Goal: Task Accomplishment & Management: Complete application form

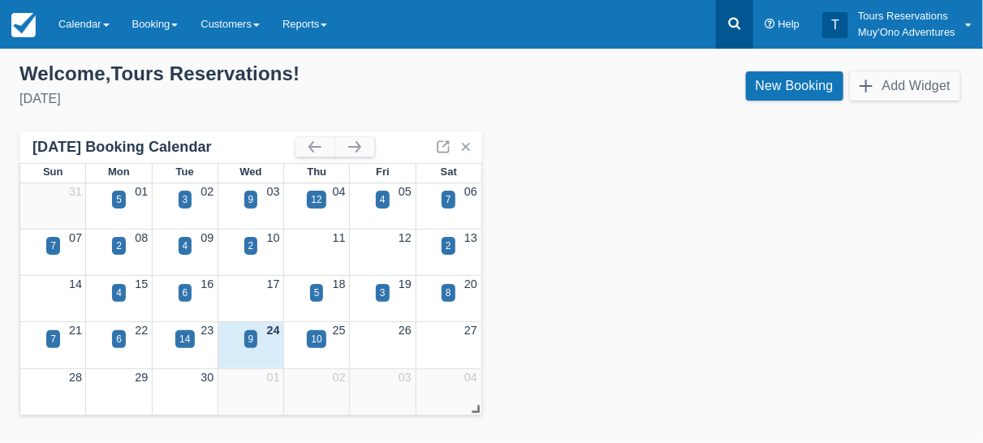
click at [730, 21] on icon at bounding box center [734, 24] width 12 height 12
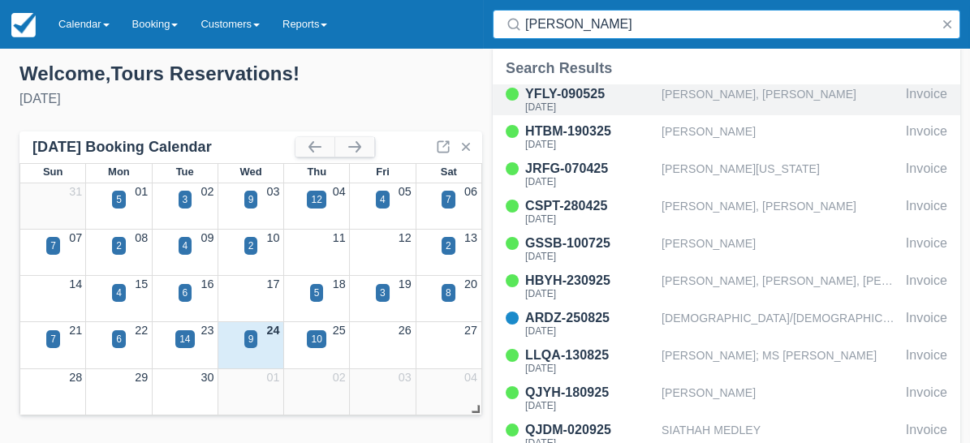
type input "hol chan"
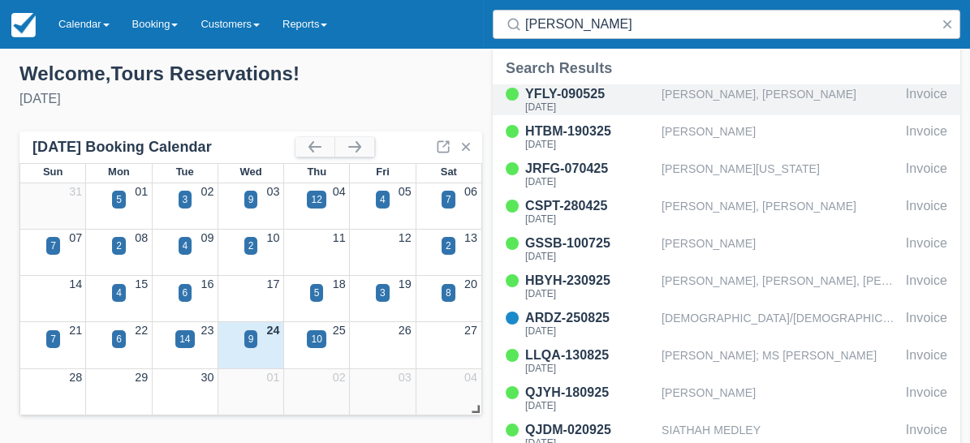
click at [702, 85] on div "[PERSON_NAME], [PERSON_NAME]" at bounding box center [780, 99] width 238 height 31
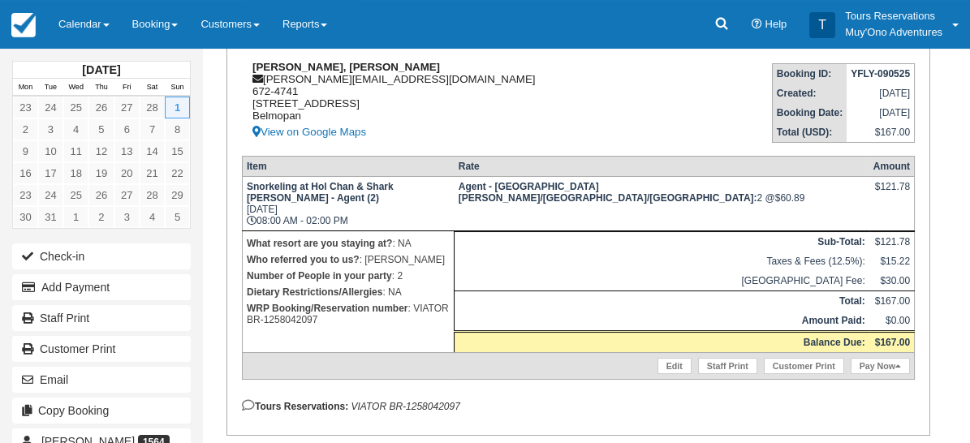
scroll to position [270, 0]
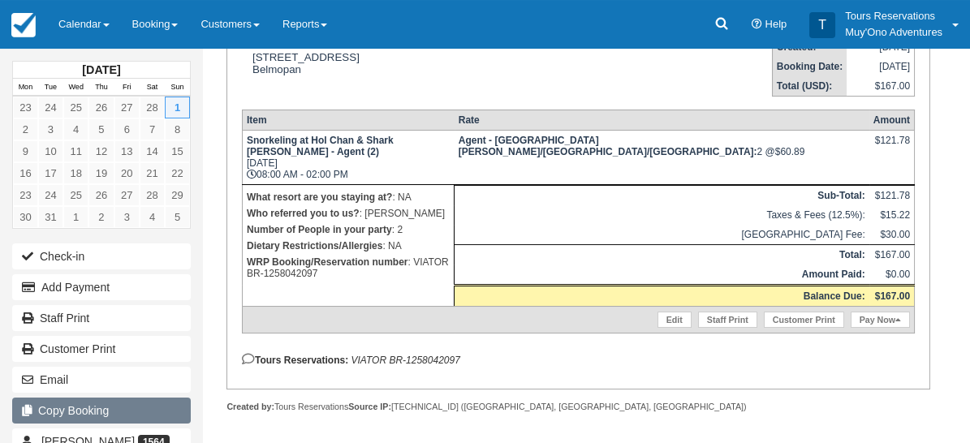
click at [124, 406] on button "Copy Booking" at bounding box center [101, 411] width 178 height 26
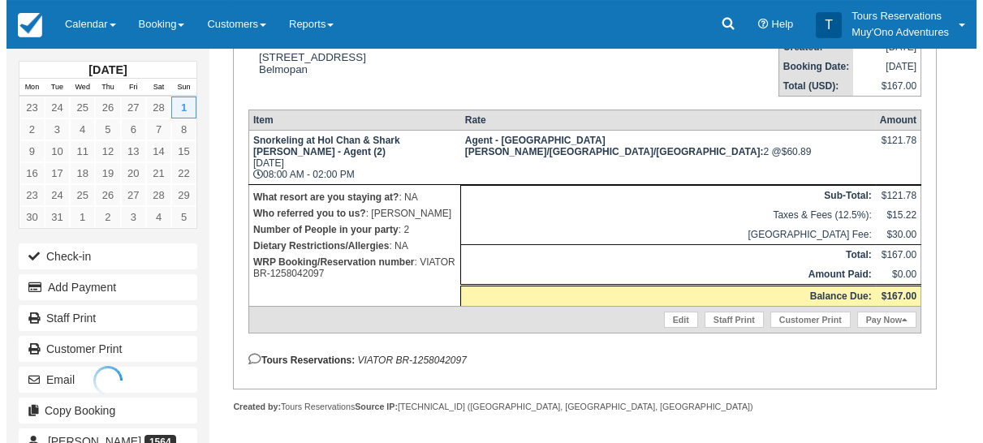
scroll to position [0, 0]
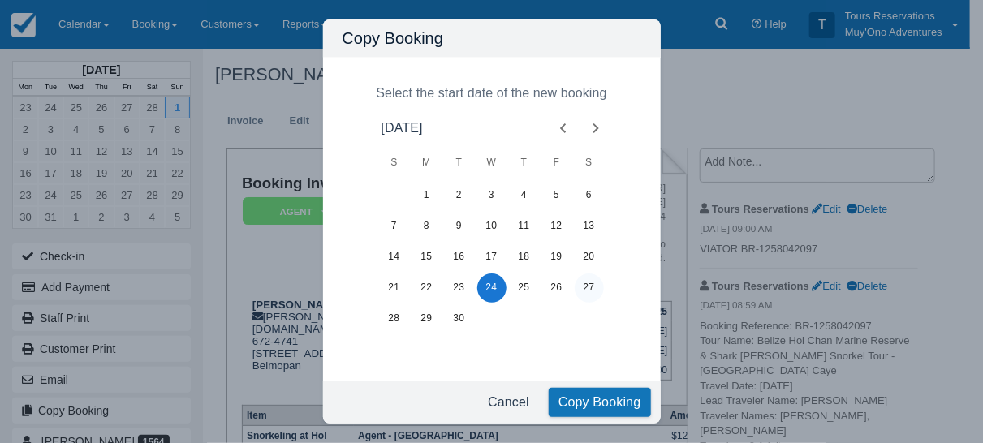
drag, startPoint x: 585, startPoint y: 278, endPoint x: 591, endPoint y: 294, distance: 16.4
click at [585, 279] on button "27" at bounding box center [588, 287] width 29 height 29
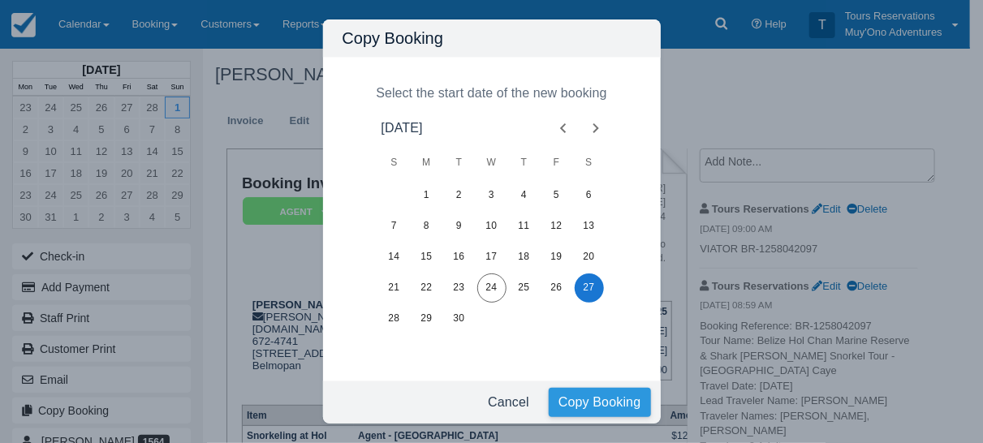
click at [589, 400] on button "Copy Booking" at bounding box center [599, 402] width 102 height 29
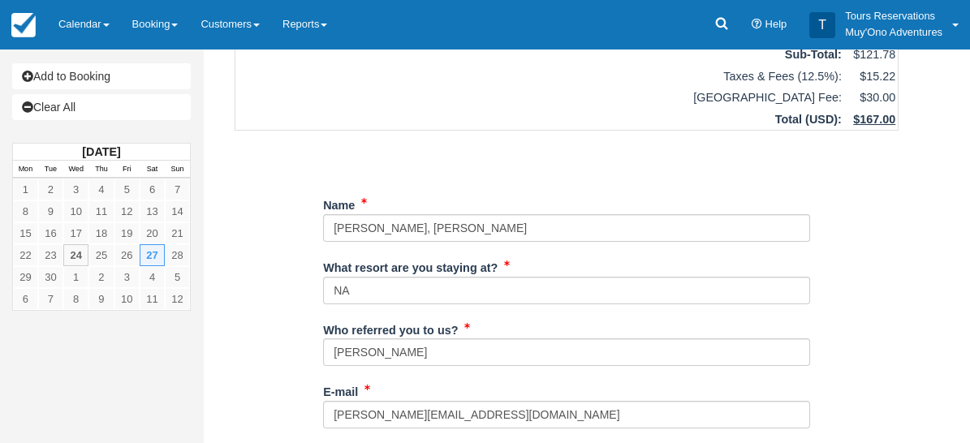
scroll to position [180, 0]
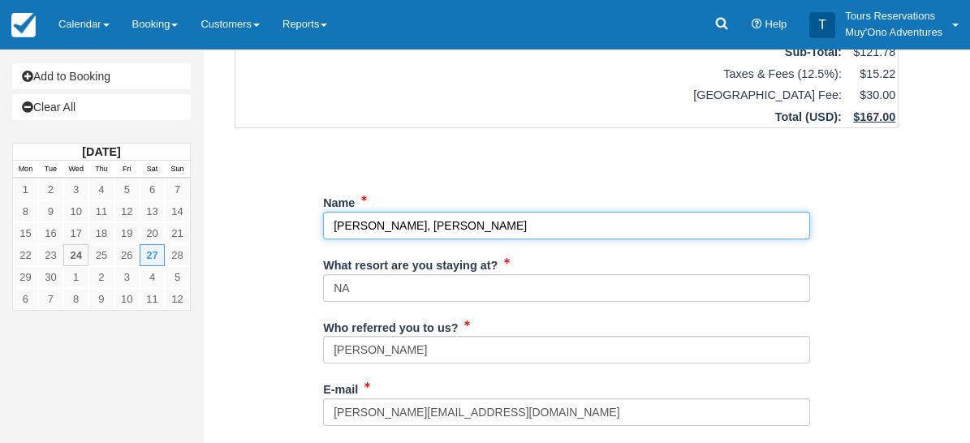
drag, startPoint x: 578, startPoint y: 199, endPoint x: 209, endPoint y: 183, distance: 369.5
click at [209, 183] on div "Create Booking Item Rate Amount Snorkeling at Hol Chan & Shark [PERSON_NAME] - …" at bounding box center [566, 430] width 727 height 1122
paste input "[PERSON_NAME]"
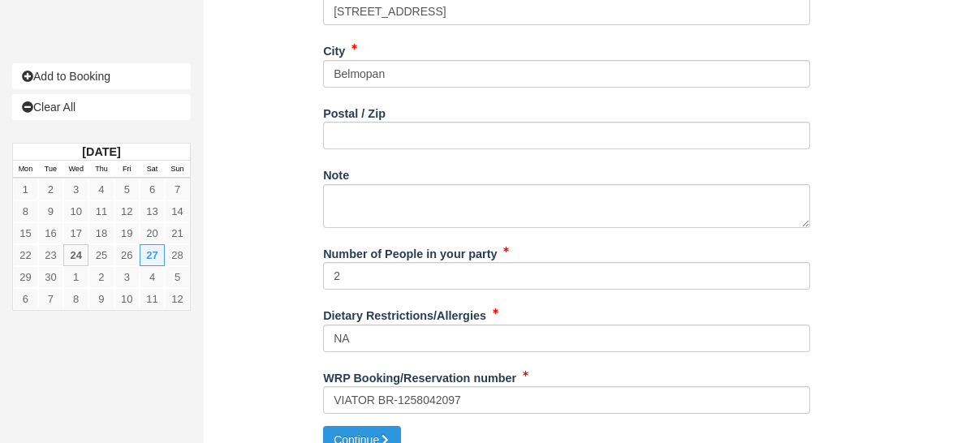
scroll to position [708, 0]
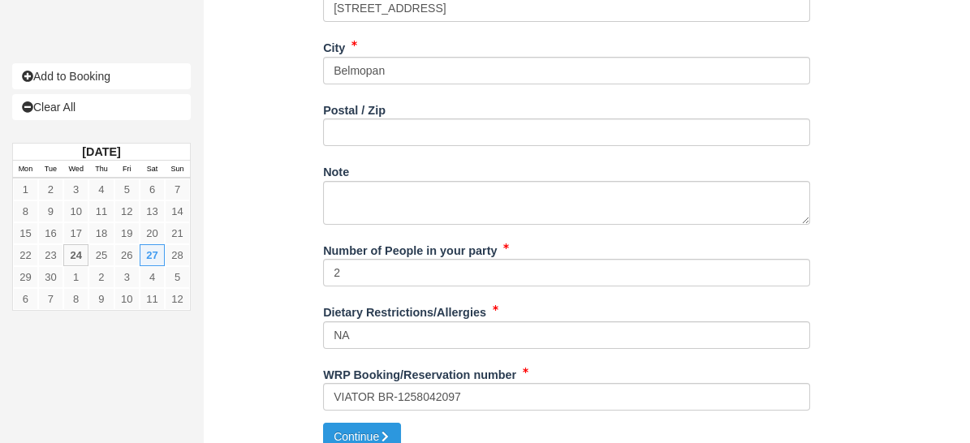
type input "[PERSON_NAME]"
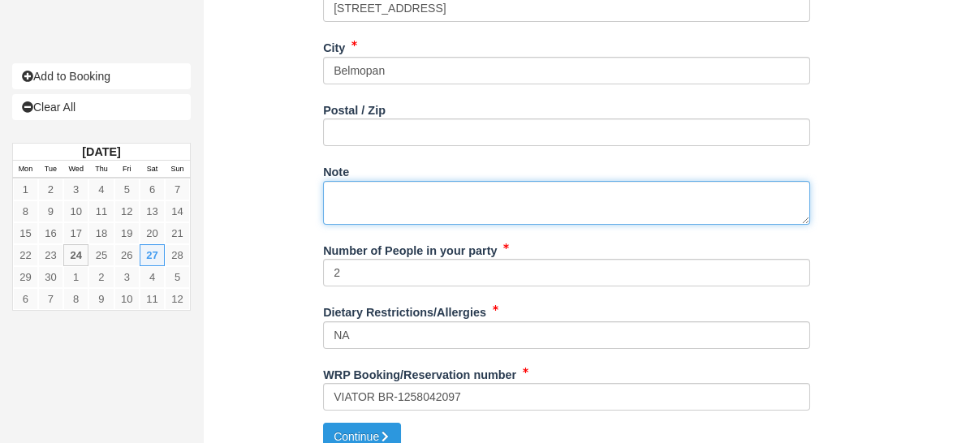
click at [368, 181] on textarea "Note" at bounding box center [566, 203] width 487 height 44
paste textarea "Booking Reference: BR-1318865983 Tour Name: [GEOGRAPHIC_DATA] Hol Chan Marine R…"
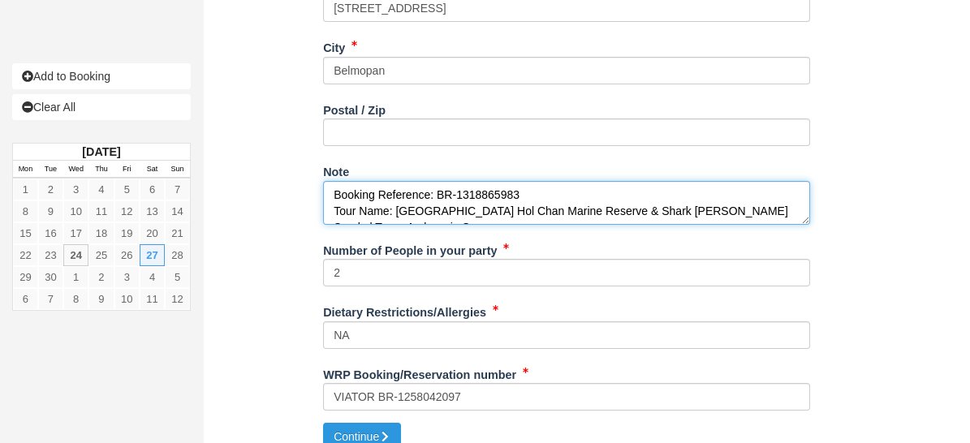
scroll to position [188, 0]
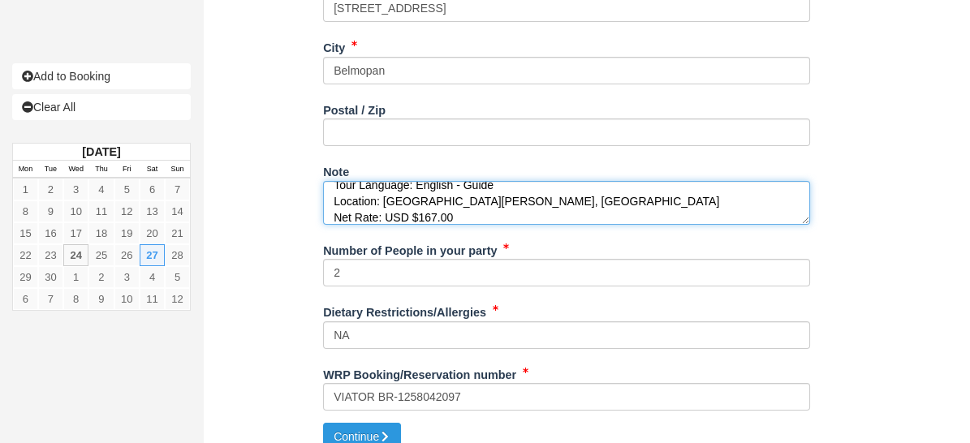
type textarea "Booking Reference: BR-1318865983 Tour Name: [GEOGRAPHIC_DATA] Hol Chan Marine R…"
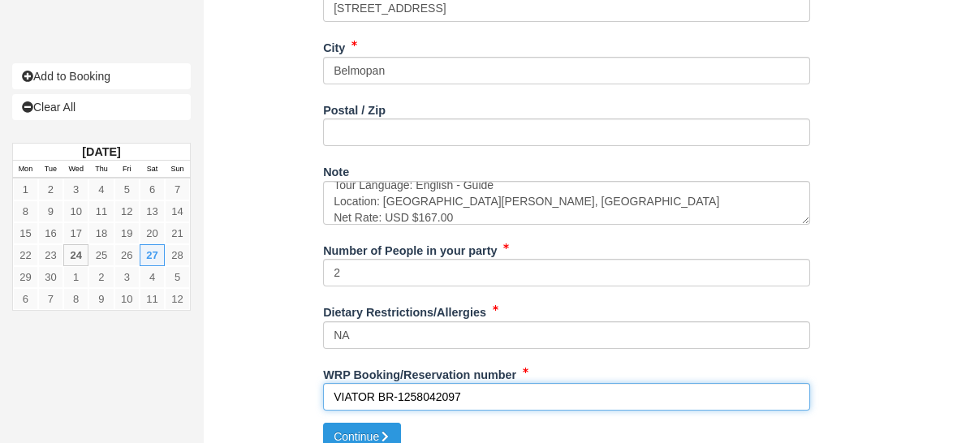
click at [435, 383] on input "VIATOR BR-1258042097" at bounding box center [566, 397] width 487 height 28
click at [434, 383] on input "VIATOR BR-1258042097" at bounding box center [566, 397] width 487 height 28
paste input "318865983"
type input "VIATOR BR-1318865983"
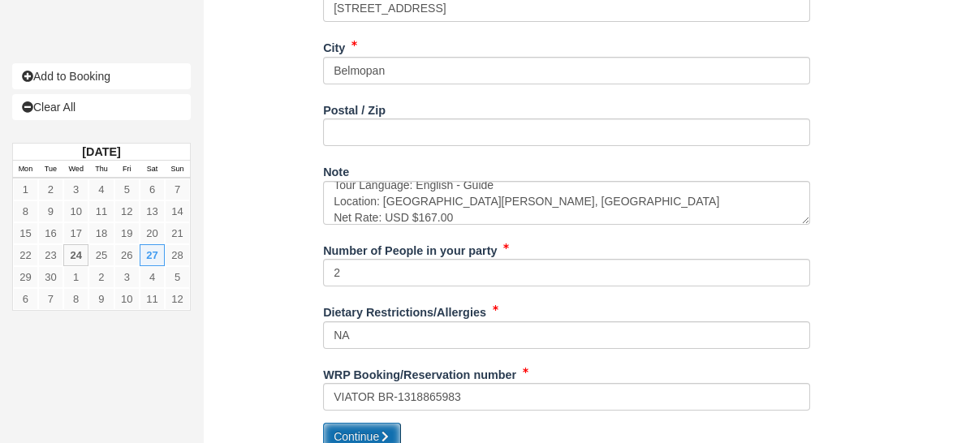
click at [367, 423] on button "Continue" at bounding box center [362, 437] width 78 height 28
type input "[PHONE_NUMBER]"
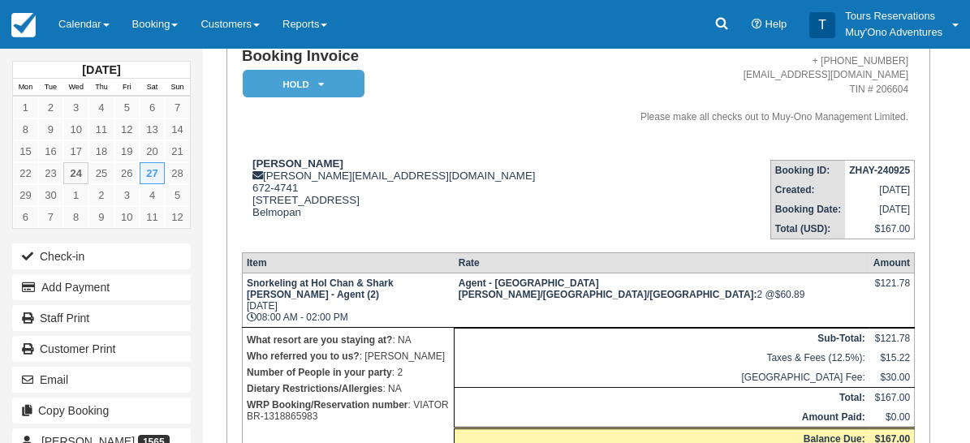
scroll to position [233, 0]
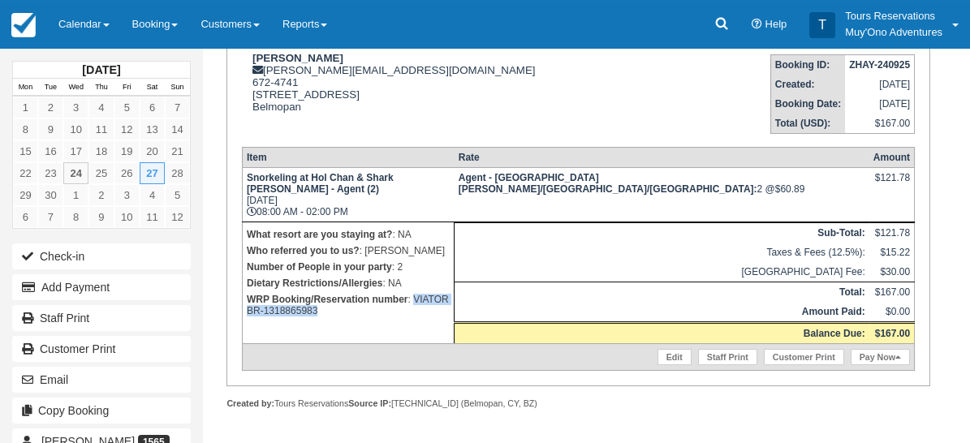
drag, startPoint x: 248, startPoint y: 319, endPoint x: 368, endPoint y: 319, distance: 119.3
click at [368, 319] on p "WRP Booking/Reservation number : VIATOR BR-1318865983" at bounding box center [348, 305] width 203 height 28
copy p "VIATOR BR-1318865983"
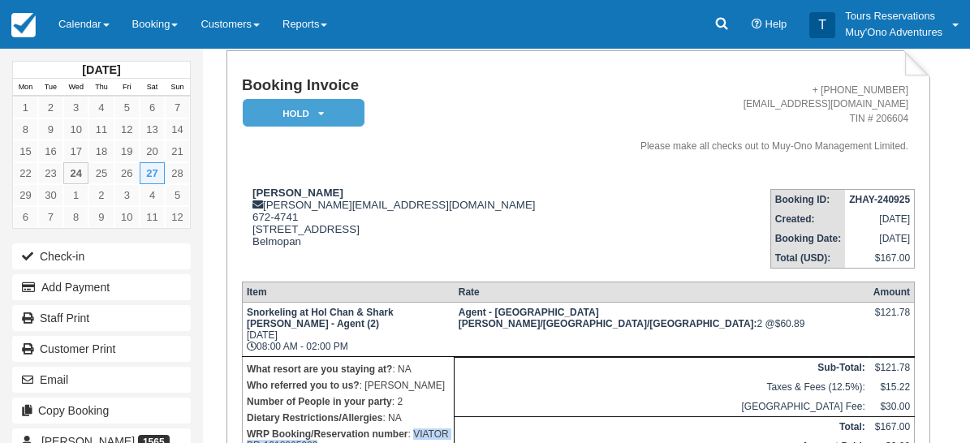
scroll to position [0, 0]
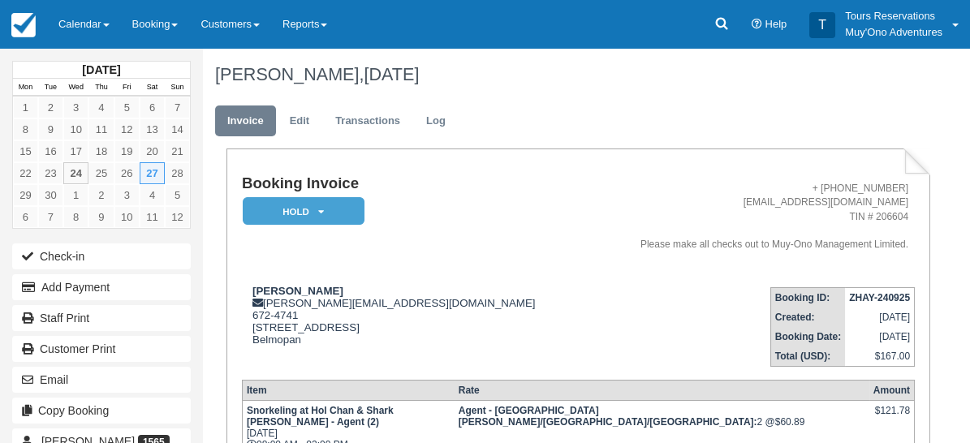
drag, startPoint x: 746, startPoint y: 171, endPoint x: 737, endPoint y: 165, distance: 11.7
paste textarea "VIATOR BR-1318865983"
type textarea "VIATOR BR-1318865983"
drag, startPoint x: 791, startPoint y: 253, endPoint x: 781, endPoint y: 253, distance: 10.5
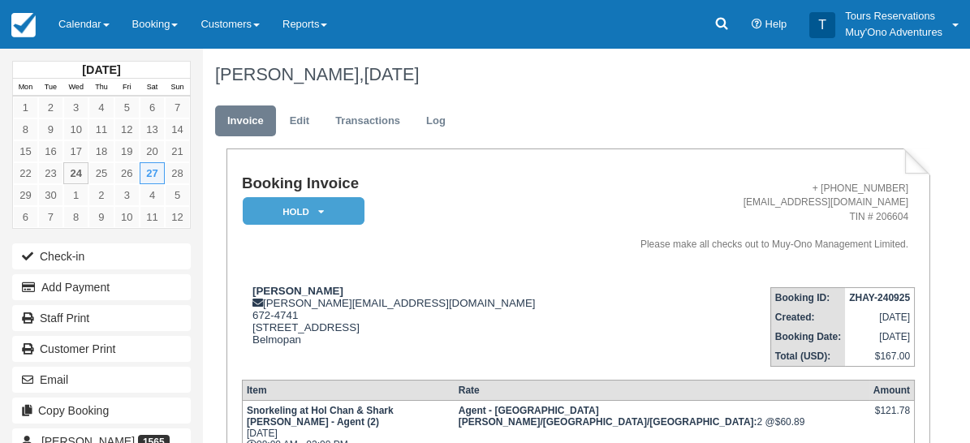
checkbox input "true"
click at [288, 213] on em "HOLD" at bounding box center [304, 211] width 122 height 28
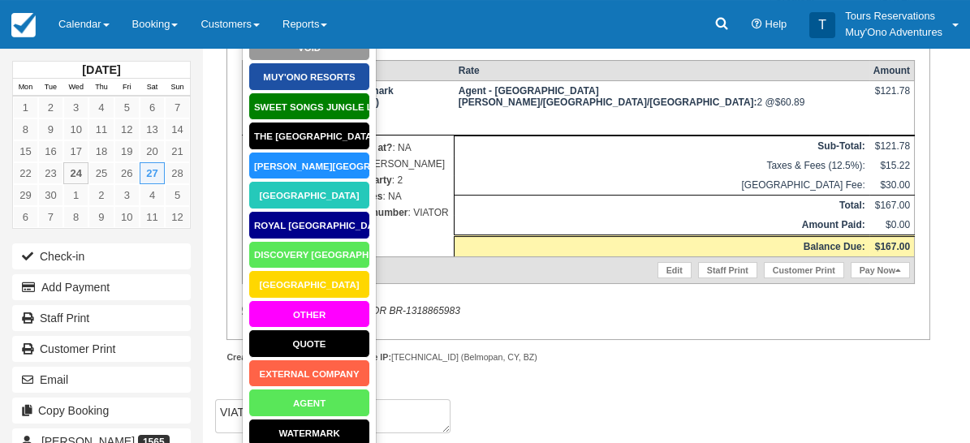
scroll to position [329, 0]
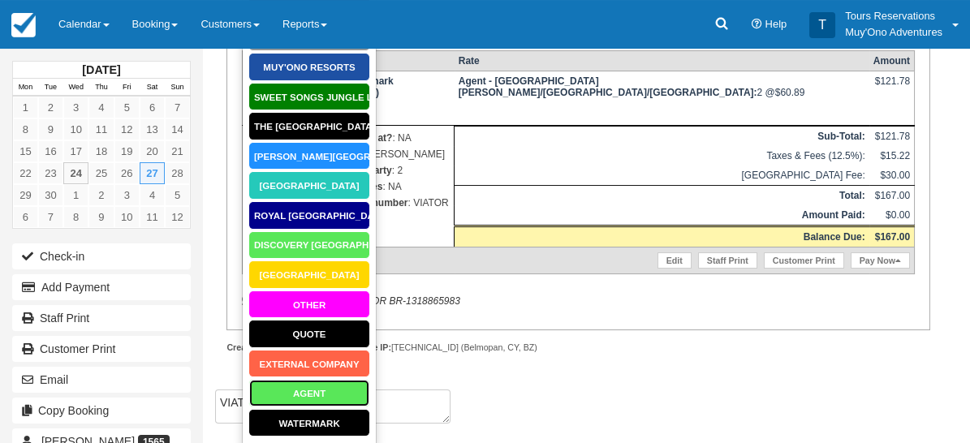
click at [303, 392] on link "AGENT" at bounding box center [309, 393] width 122 height 28
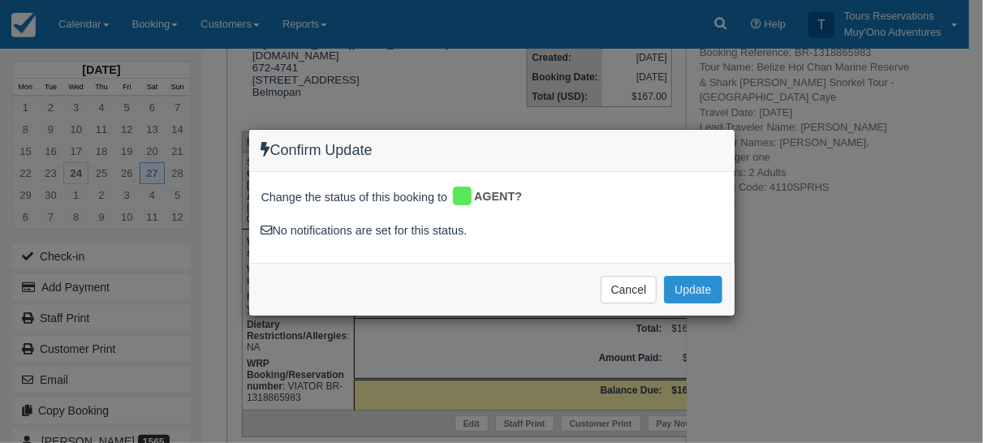
click at [688, 292] on button "Update" at bounding box center [693, 290] width 58 height 28
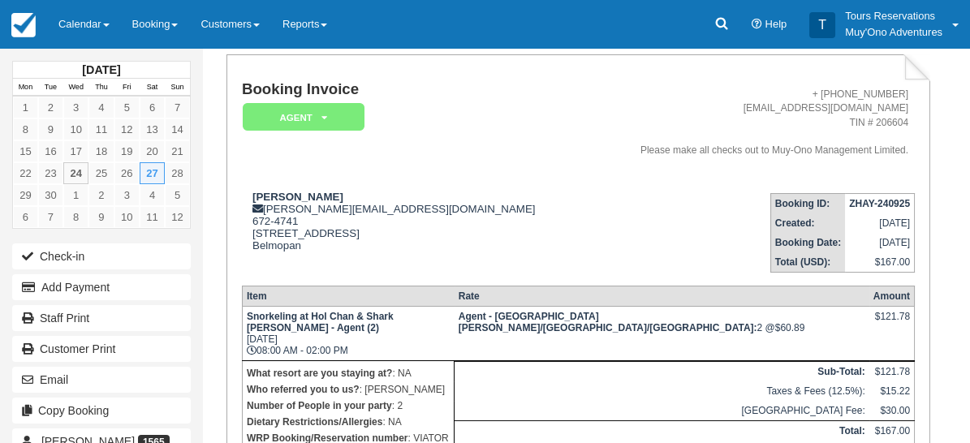
scroll to position [0, 0]
